Goal: Information Seeking & Learning: Check status

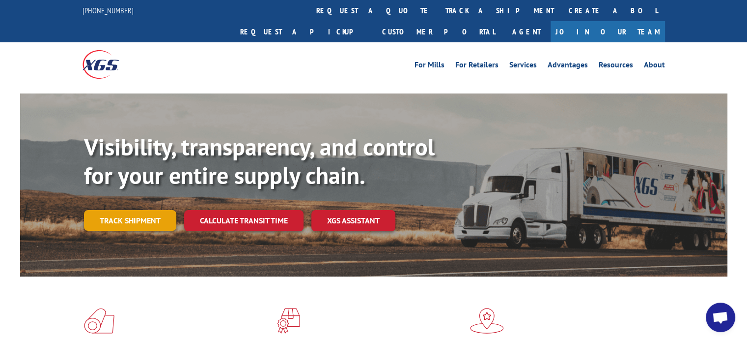
click at [118, 210] on link "Track shipment" at bounding box center [130, 220] width 92 height 21
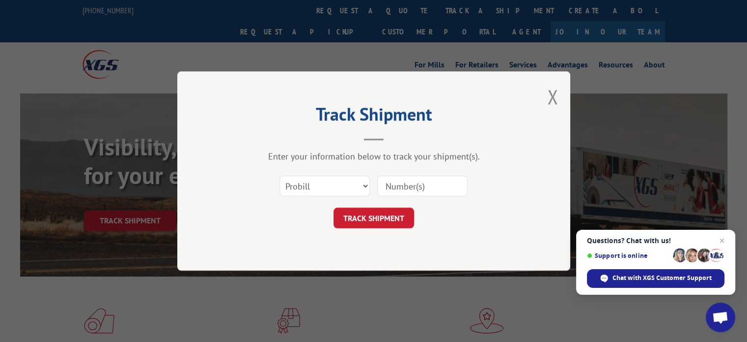
click at [418, 187] on input at bounding box center [422, 185] width 90 height 21
paste input "17496544"
type input "17496544"
click at [383, 218] on button "TRACK SHIPMENT" at bounding box center [374, 217] width 81 height 21
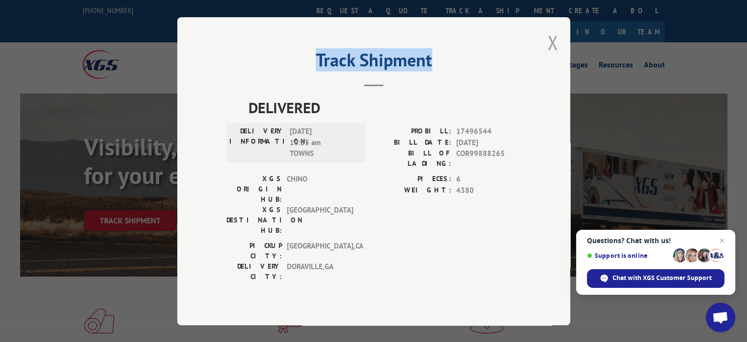
click at [550, 55] on div "Track Shipment DELIVERED DELIVERY INFORMATION: [DATE] 10:55 am TOWNS PROBILL: 1…" at bounding box center [373, 171] width 393 height 308
click at [553, 55] on button "Close modal" at bounding box center [552, 42] width 11 height 26
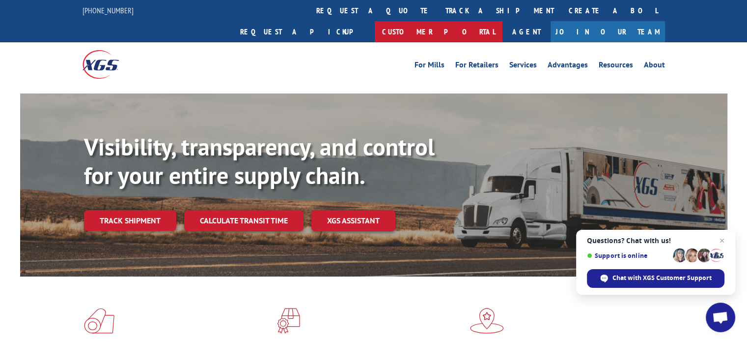
click at [503, 21] on link "Customer Portal" at bounding box center [439, 31] width 128 height 21
